Goal: Information Seeking & Learning: Learn about a topic

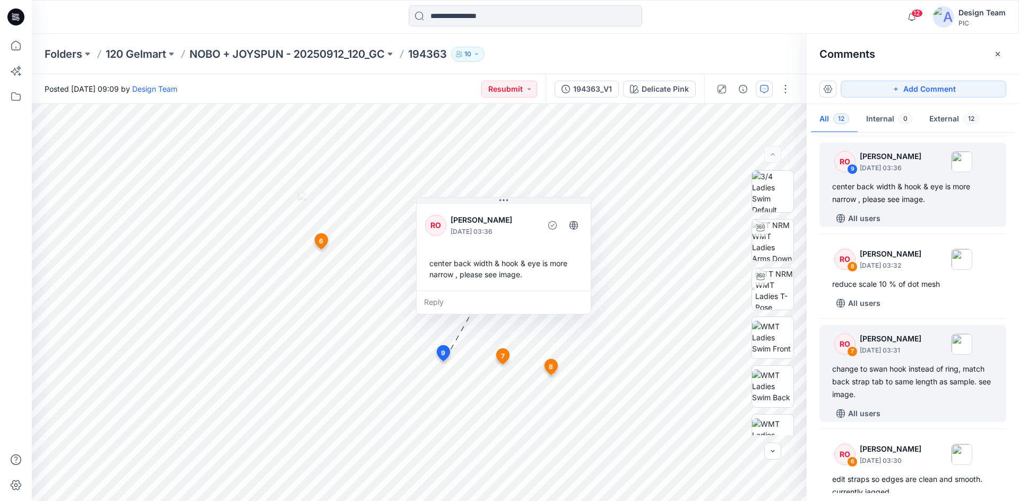
scroll to position [287, 0]
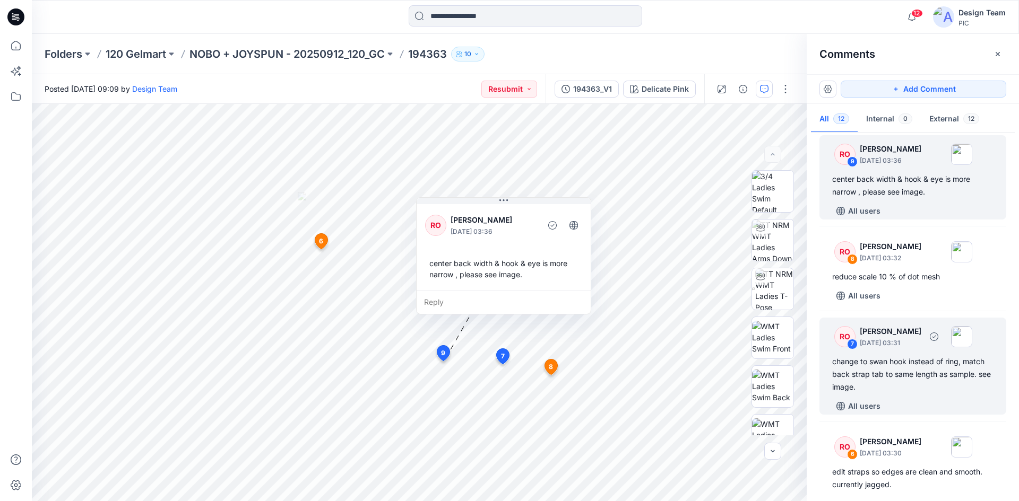
click at [909, 380] on div "change to swan hook instead of ring, match back strap tab to same length as sam…" at bounding box center [912, 374] width 161 height 38
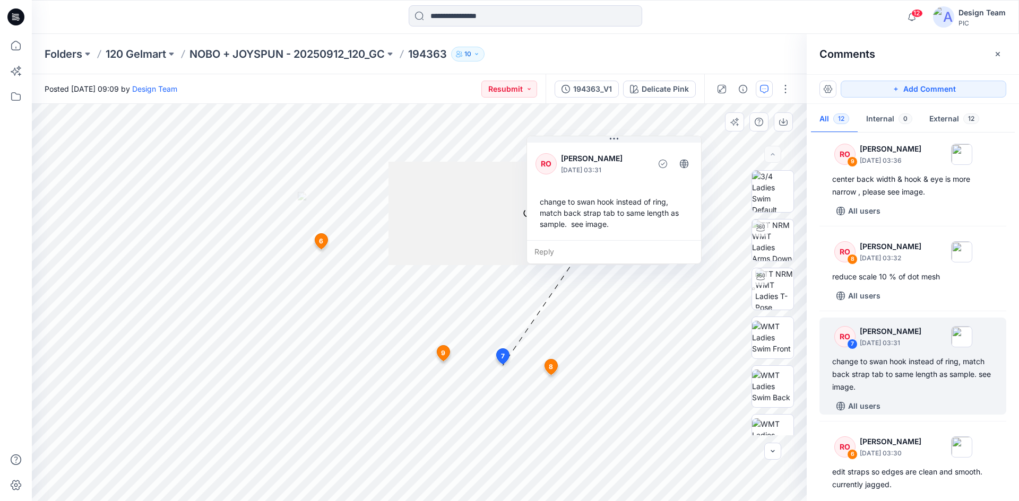
drag, startPoint x: 531, startPoint y: 362, endPoint x: 553, endPoint y: 159, distance: 204.4
click at [556, 155] on div "RO" at bounding box center [545, 163] width 21 height 21
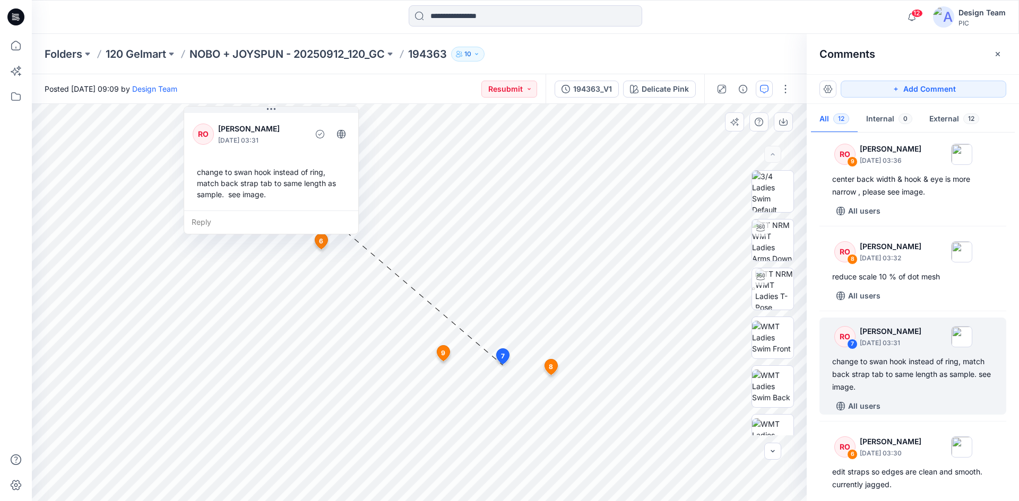
drag, startPoint x: 520, startPoint y: 175, endPoint x: 234, endPoint y: 126, distance: 290.0
click at [234, 126] on div "RO [PERSON_NAME] [DATE] 03:31 change to swan hook instead of ring, match back s…" at bounding box center [271, 161] width 174 height 100
drag, startPoint x: 773, startPoint y: 244, endPoint x: 767, endPoint y: 245, distance: 5.4
click at [773, 244] on img at bounding box center [772, 240] width 41 height 41
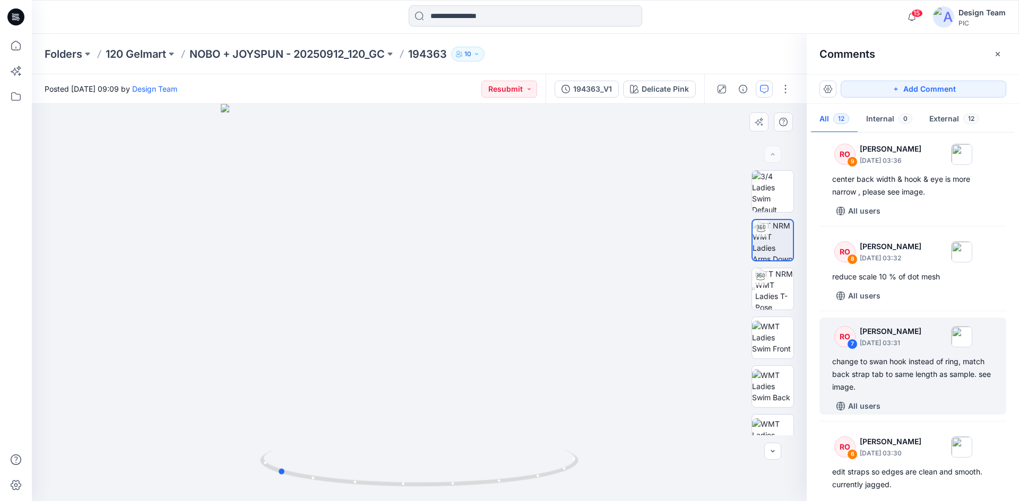
drag, startPoint x: 407, startPoint y: 485, endPoint x: 583, endPoint y: 465, distance: 177.4
click at [583, 465] on div at bounding box center [419, 302] width 775 height 397
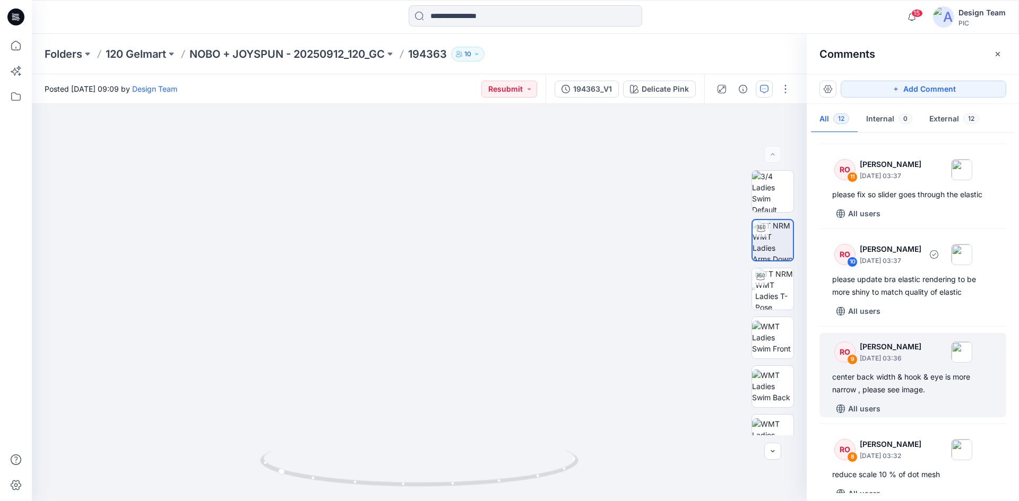
scroll to position [106, 0]
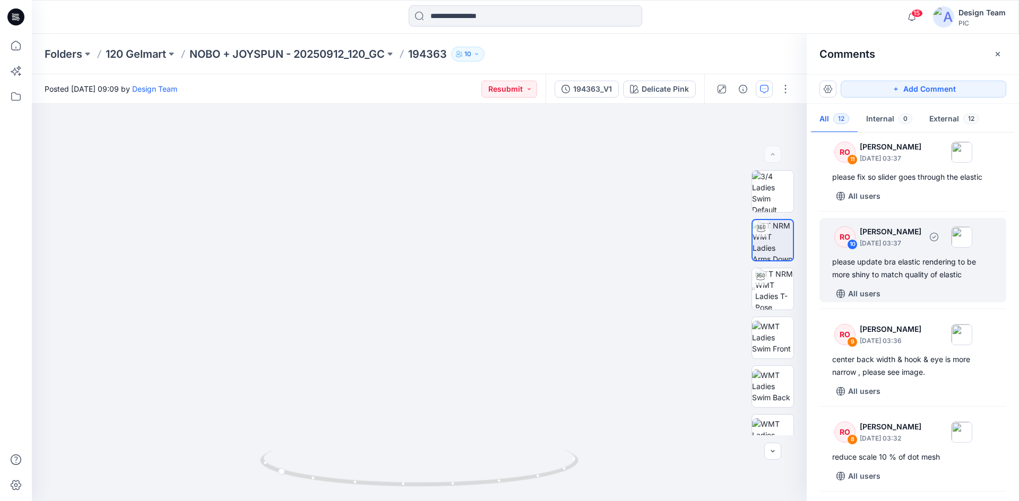
click at [913, 297] on div "All users" at bounding box center [919, 293] width 174 height 17
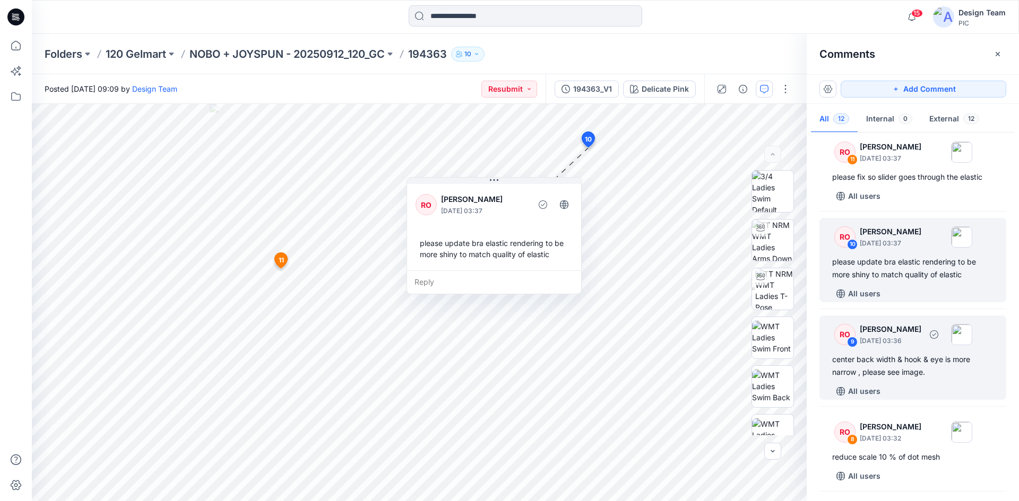
click at [929, 370] on div "center back width & hook & eye is more narrow , please see image." at bounding box center [912, 365] width 161 height 25
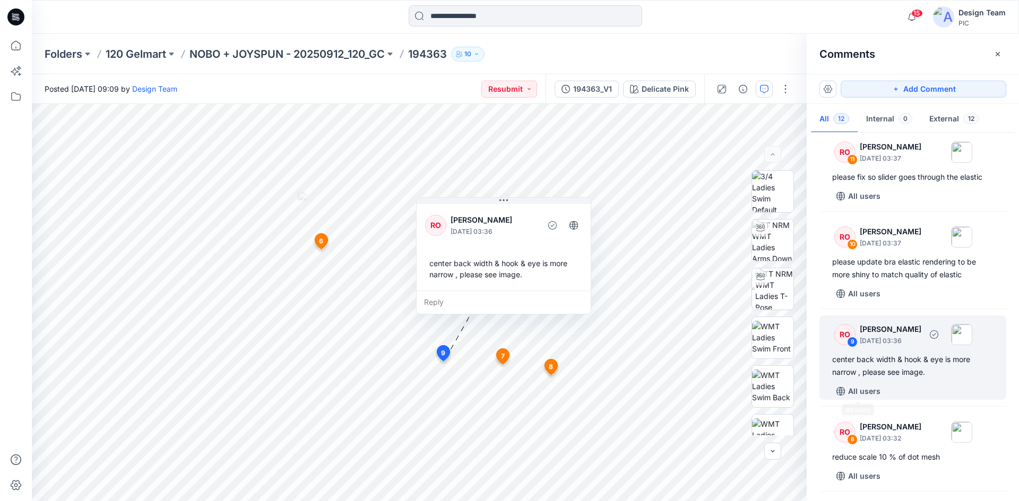
scroll to position [212, 0]
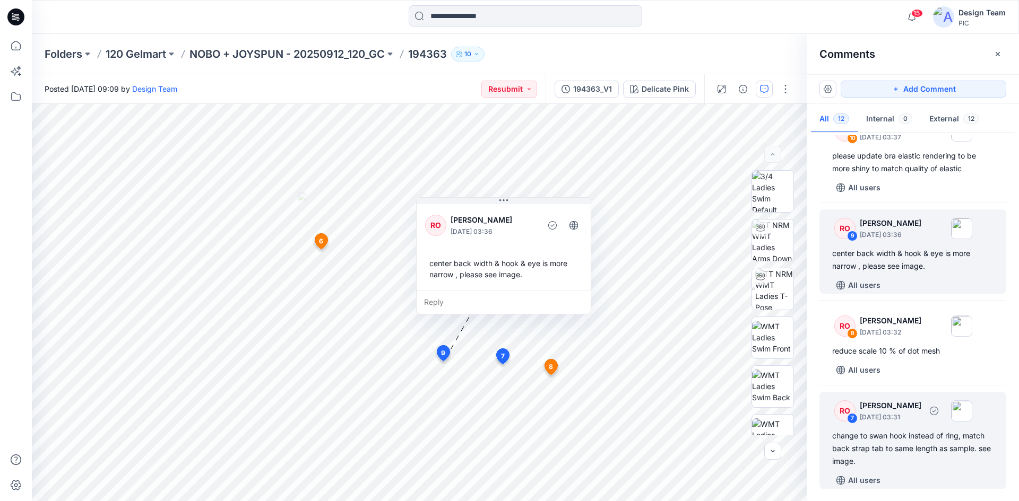
click at [916, 437] on div "change to swan hook instead of ring, match back strap tab to same length as sam…" at bounding box center [912, 449] width 161 height 38
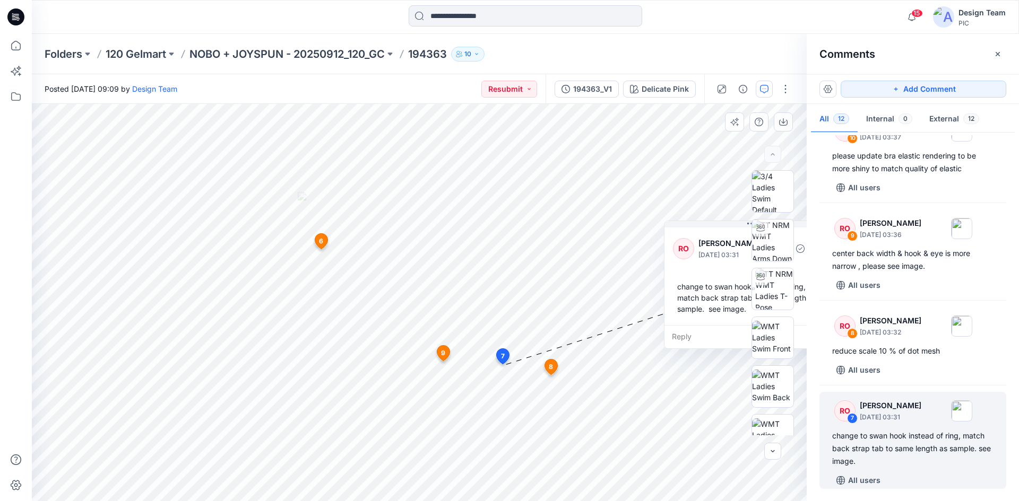
drag, startPoint x: 554, startPoint y: 383, endPoint x: 721, endPoint y: 265, distance: 204.3
click at [721, 265] on div "RO [PERSON_NAME] [DATE] 03:31 change to swan hook instead of ring, match back s…" at bounding box center [751, 275] width 174 height 100
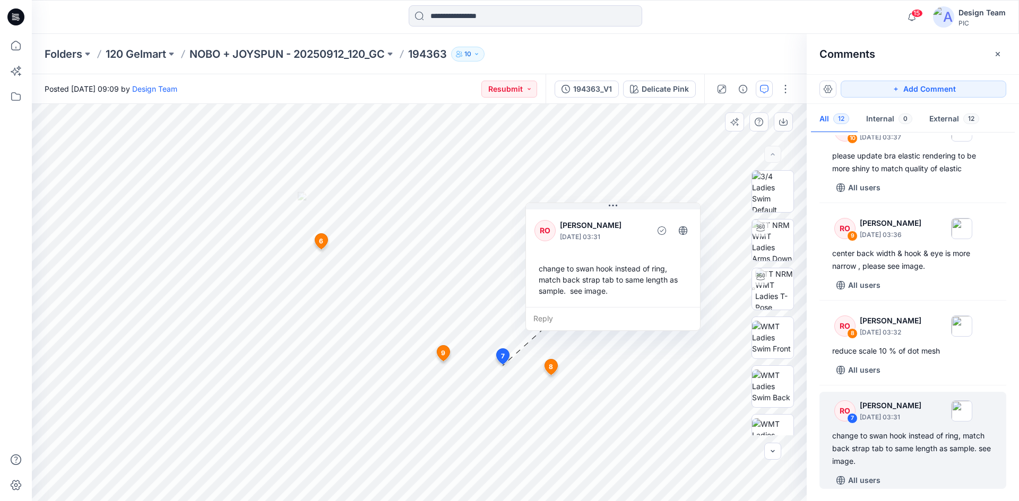
drag, startPoint x: 711, startPoint y: 278, endPoint x: 600, endPoint y: 265, distance: 112.7
click at [600, 265] on div "change to swan hook instead of ring, match back strap tab to same length as sam…" at bounding box center [612, 280] width 157 height 42
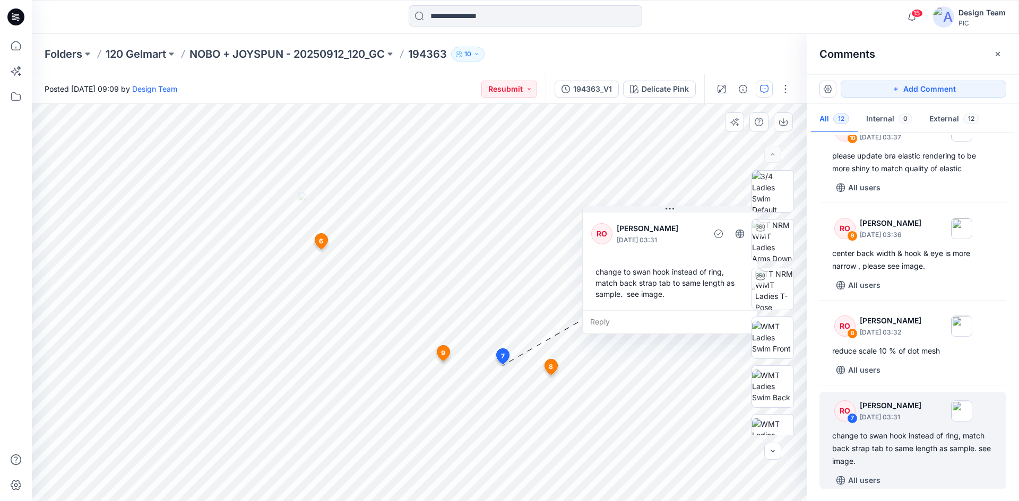
drag, startPoint x: 608, startPoint y: 257, endPoint x: 638, endPoint y: 255, distance: 30.3
click at [638, 255] on div "RO [PERSON_NAME] [DATE] 03:31 change to swan hook instead of ring, match back s…" at bounding box center [670, 261] width 174 height 100
drag, startPoint x: 395, startPoint y: 86, endPoint x: 405, endPoint y: 69, distance: 19.7
click at [396, 85] on div "Posted [DATE] 09:09 by Design Team Resubmit" at bounding box center [289, 88] width 514 height 29
drag, startPoint x: 414, startPoint y: 52, endPoint x: 450, endPoint y: 54, distance: 36.1
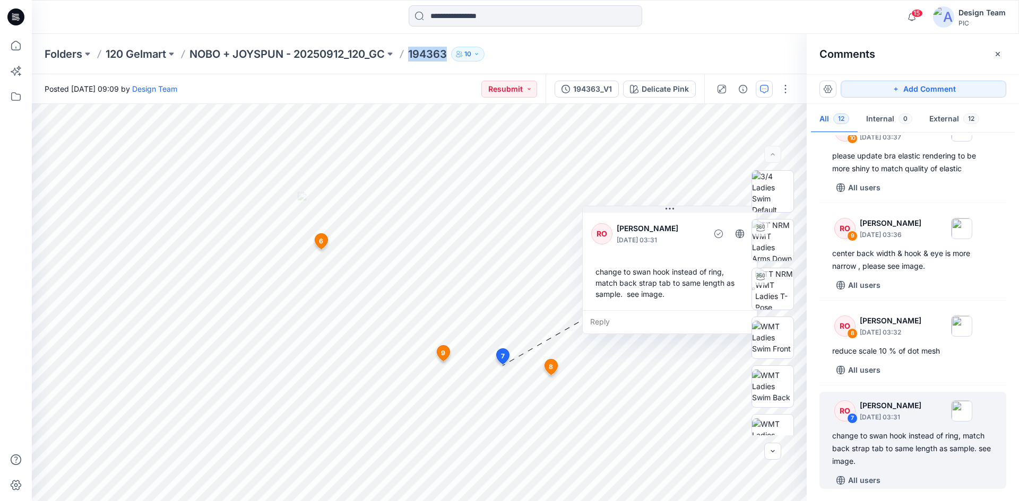
click at [447, 54] on p "194363" at bounding box center [427, 54] width 39 height 15
copy p "194363"
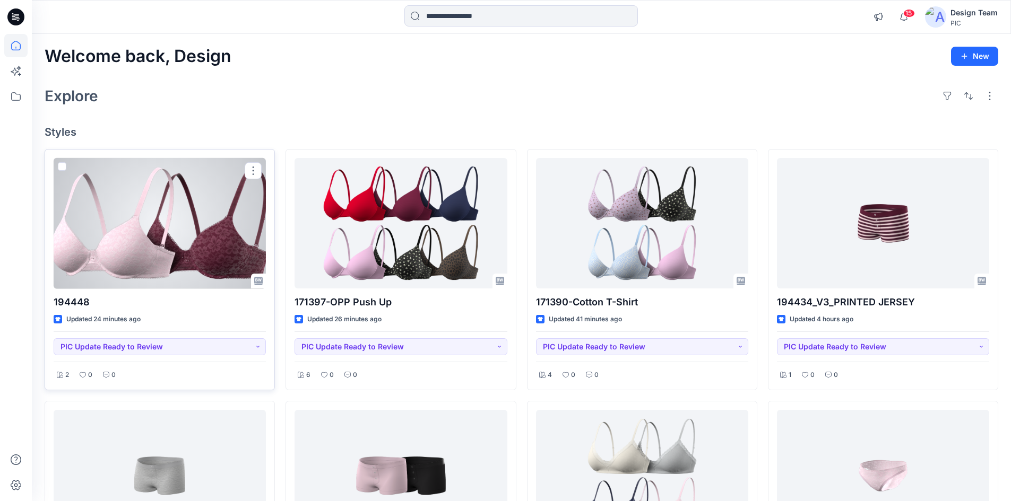
click at [135, 228] on div at bounding box center [160, 223] width 212 height 131
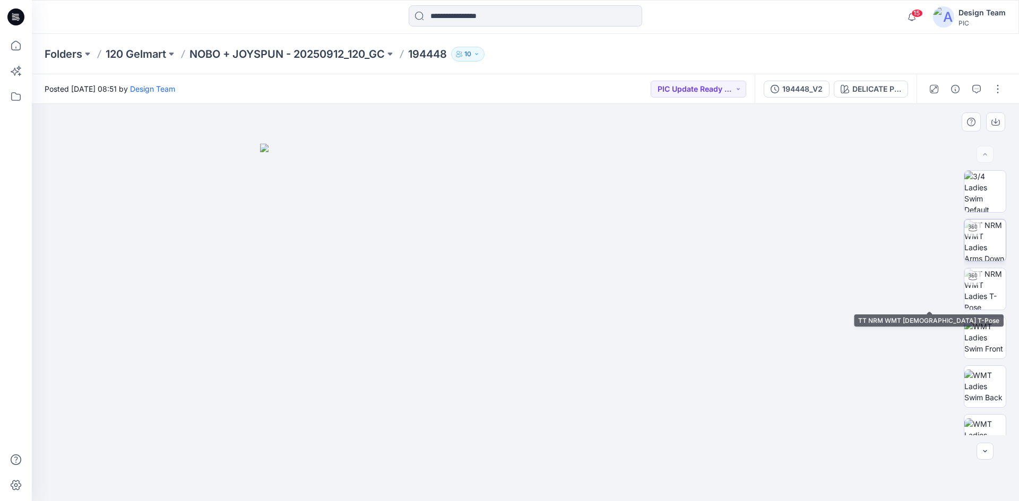
click at [973, 239] on img at bounding box center [984, 240] width 41 height 41
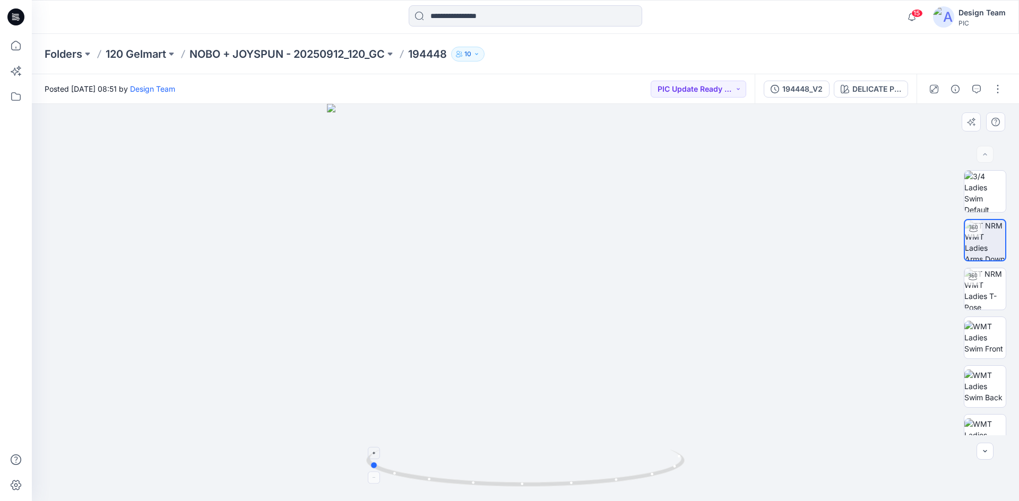
drag, startPoint x: 444, startPoint y: 479, endPoint x: 597, endPoint y: 476, distance: 153.3
click at [597, 476] on icon at bounding box center [526, 470] width 321 height 40
drag, startPoint x: 411, startPoint y: 51, endPoint x: 456, endPoint y: 56, distance: 44.8
click at [456, 56] on div "Folders 120 Gelmart NOBO + JOYSPUN - 20250912_120_GC 194448 10" at bounding box center [484, 54] width 879 height 15
